Goal: Information Seeking & Learning: Learn about a topic

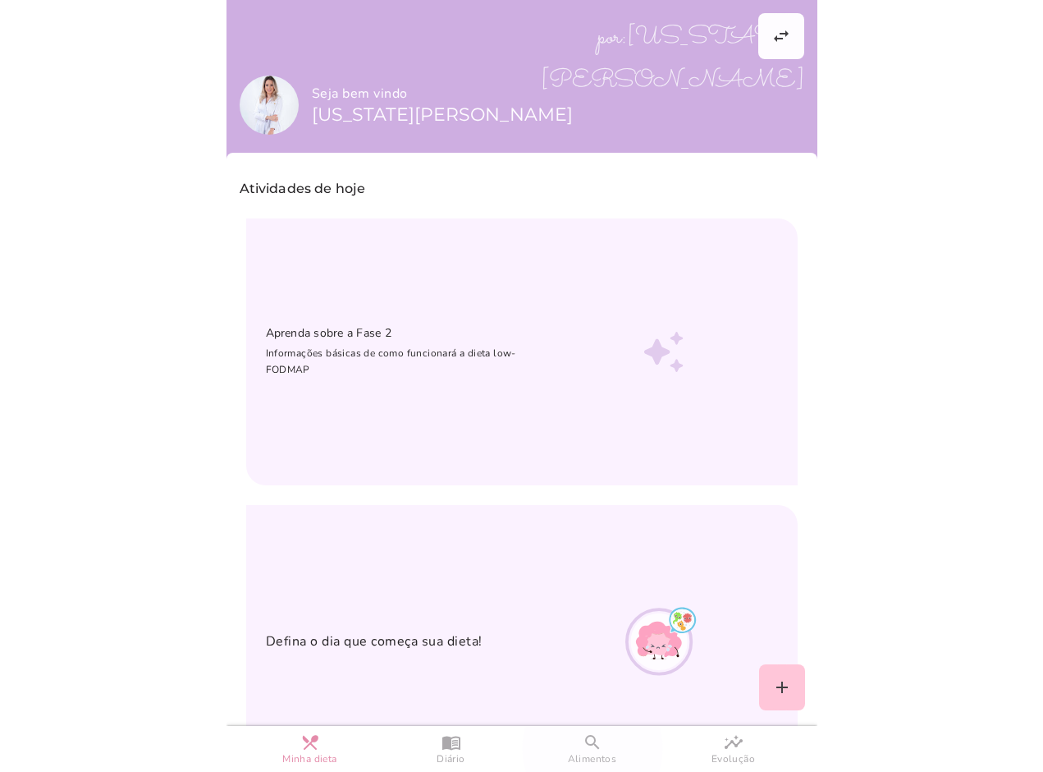
click at [611, 757] on span "Alimentos" at bounding box center [592, 759] width 49 height 14
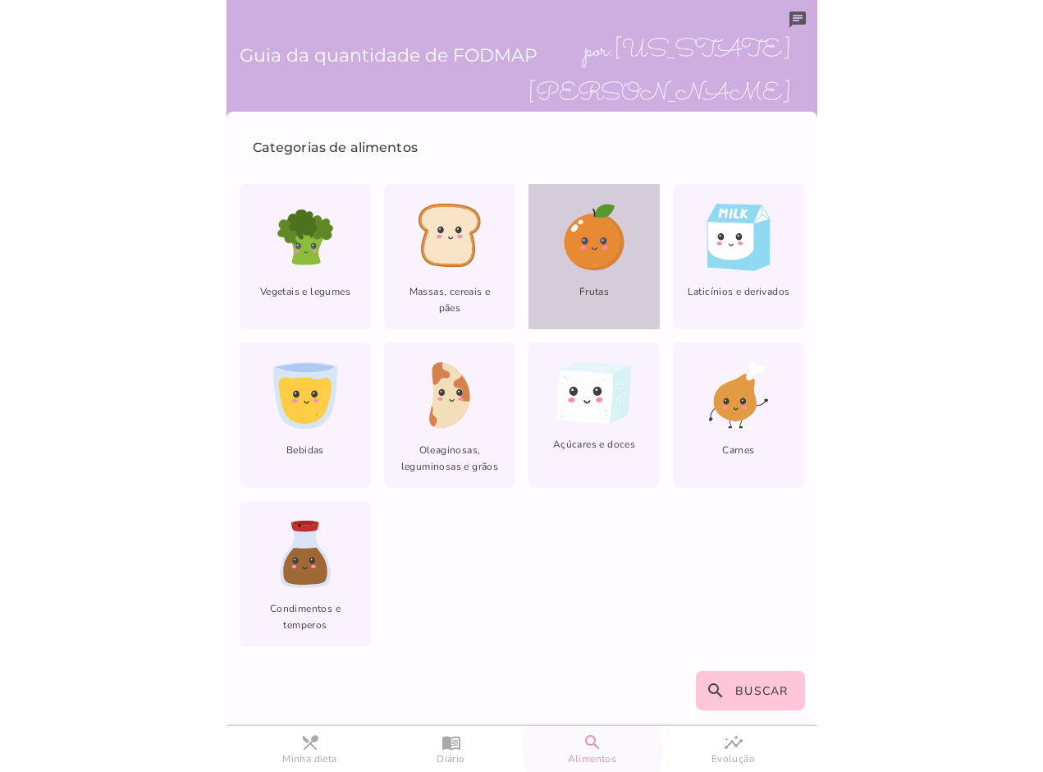
click at [639, 269] on div "Frutas" at bounding box center [594, 256] width 131 height 145
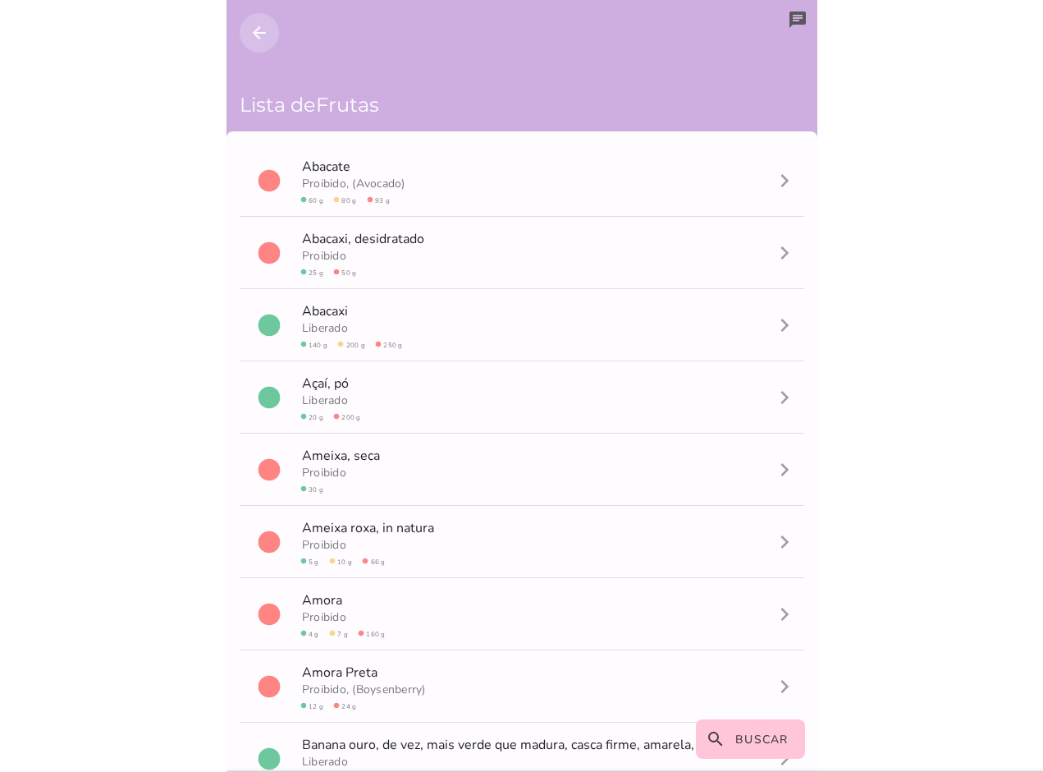
click at [246, 36] on button "arrow_back" at bounding box center [259, 32] width 39 height 39
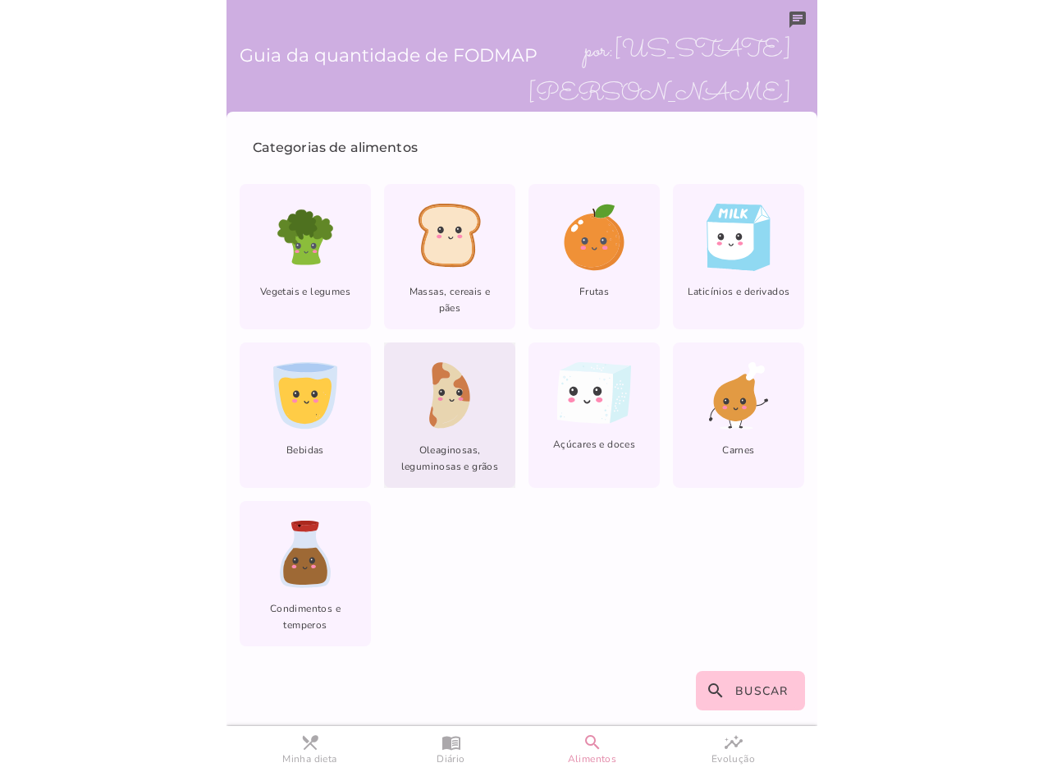
click at [454, 381] on icon at bounding box center [461, 388] width 17 height 27
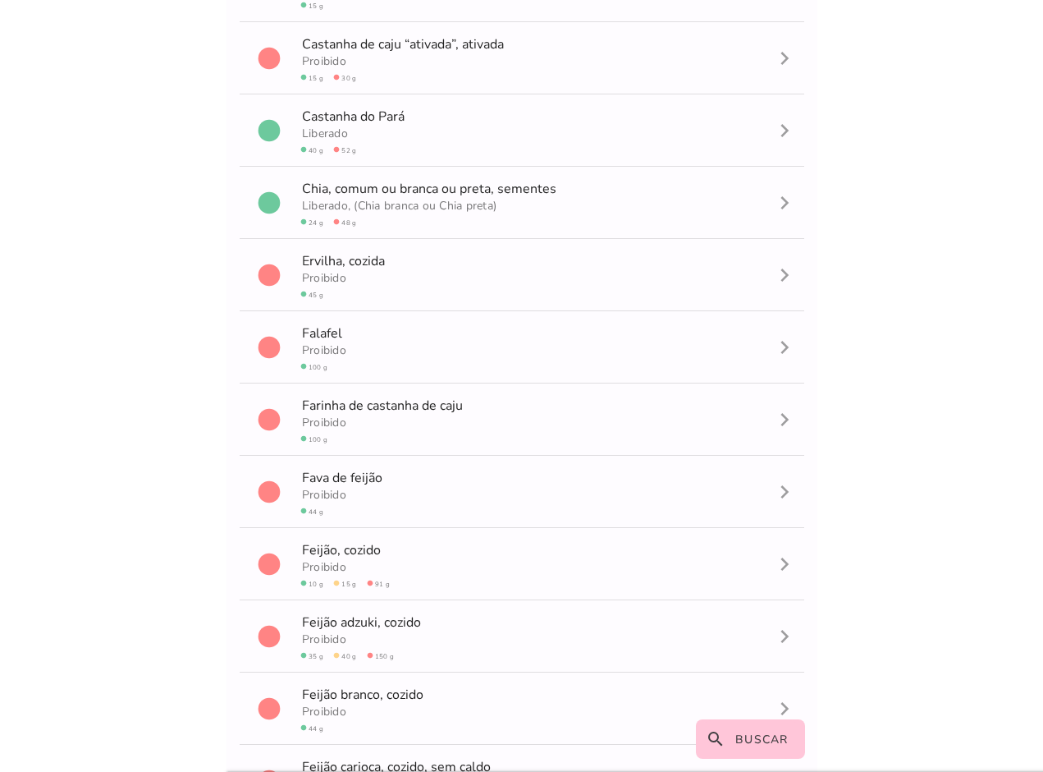
scroll to position [493, 0]
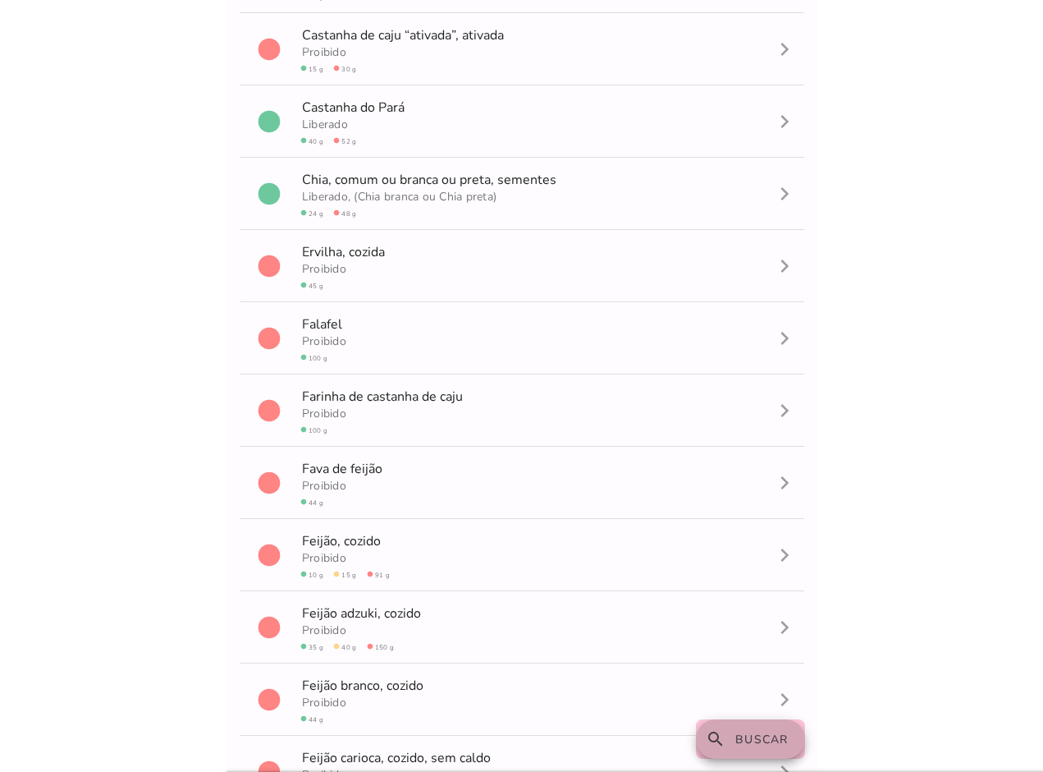
click at [0, 0] on slot "search" at bounding box center [0, 0] width 0 height 0
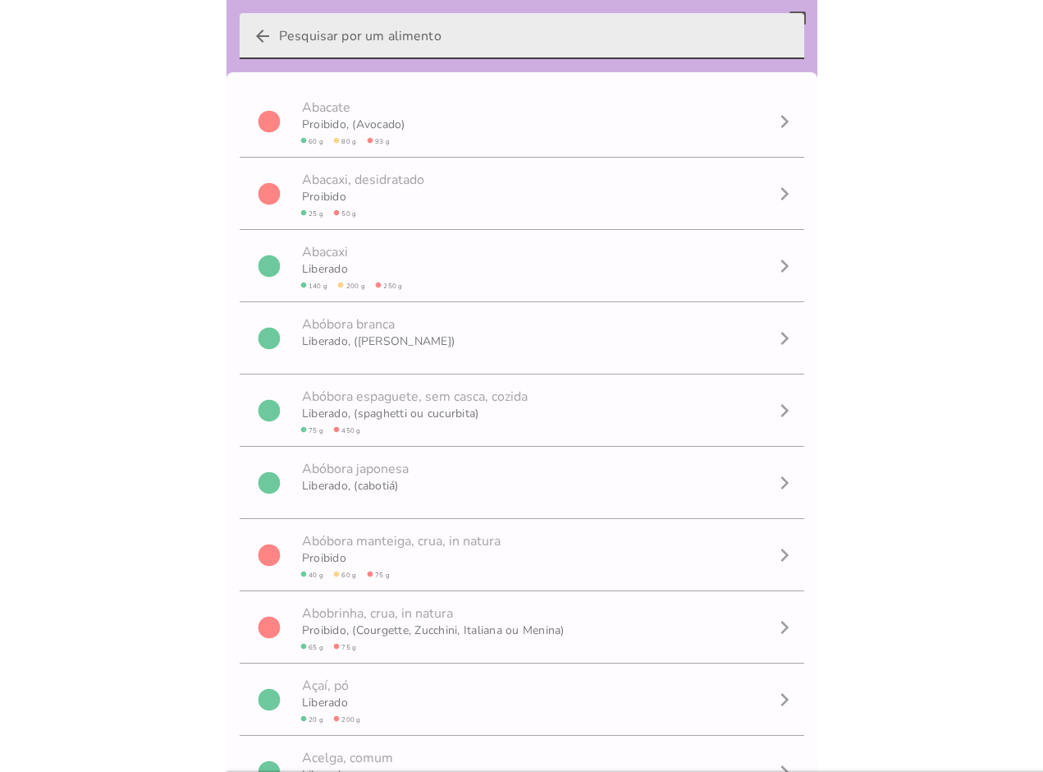
click at [344, 47] on input "arrow_back" at bounding box center [535, 36] width 512 height 46
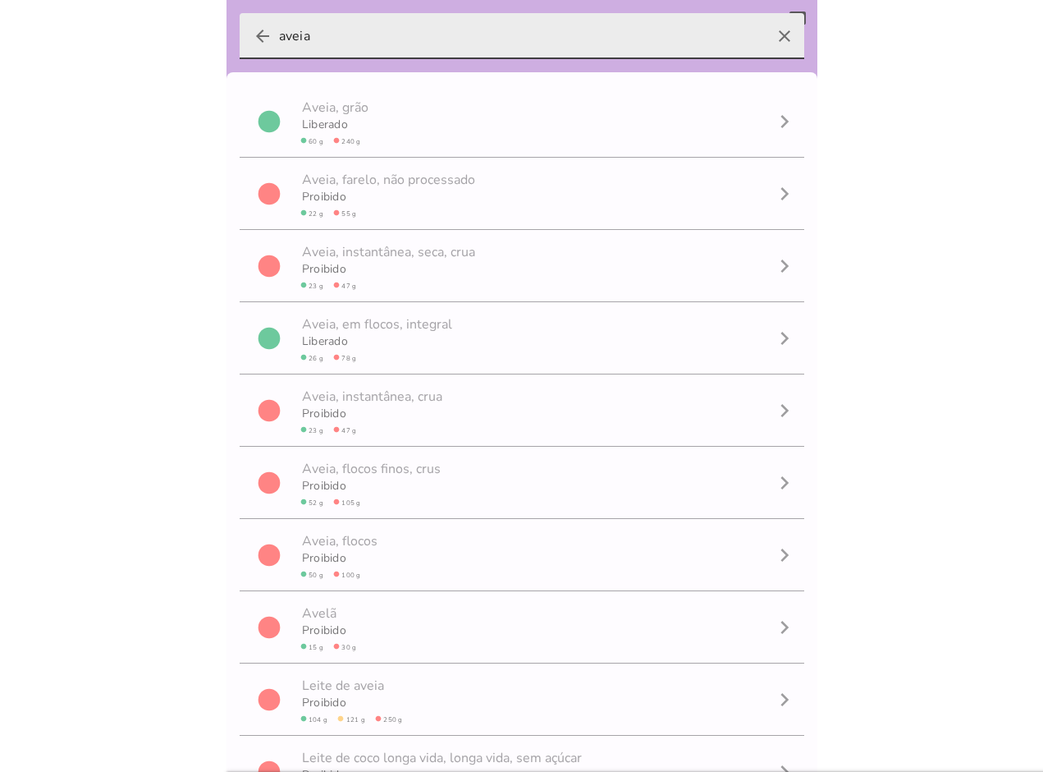
type input "aveia"
type mwc-textfield "aveia"
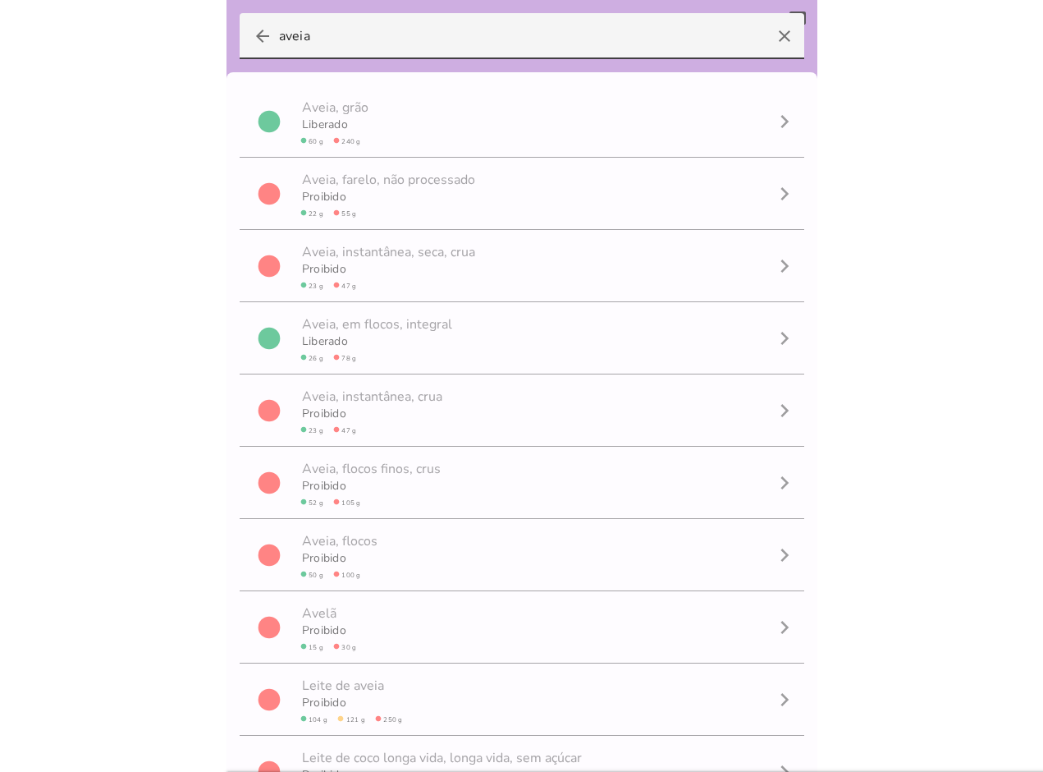
drag, startPoint x: 440, startPoint y: 39, endPoint x: -70, endPoint y: -34, distance: 514.9
click at [0, 0] on html at bounding box center [521, 386] width 1043 height 772
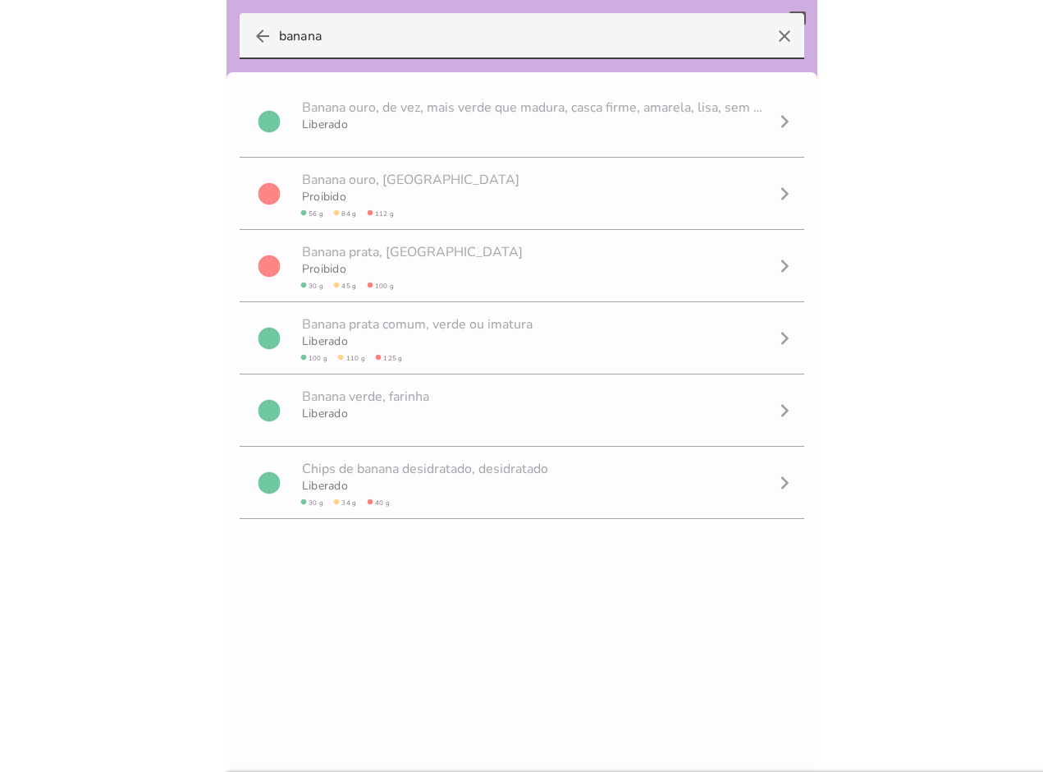
scroll to position [1, 0]
type input "banana"
type mwc-textfield "banana"
